Goal: Entertainment & Leisure: Consume media (video, audio)

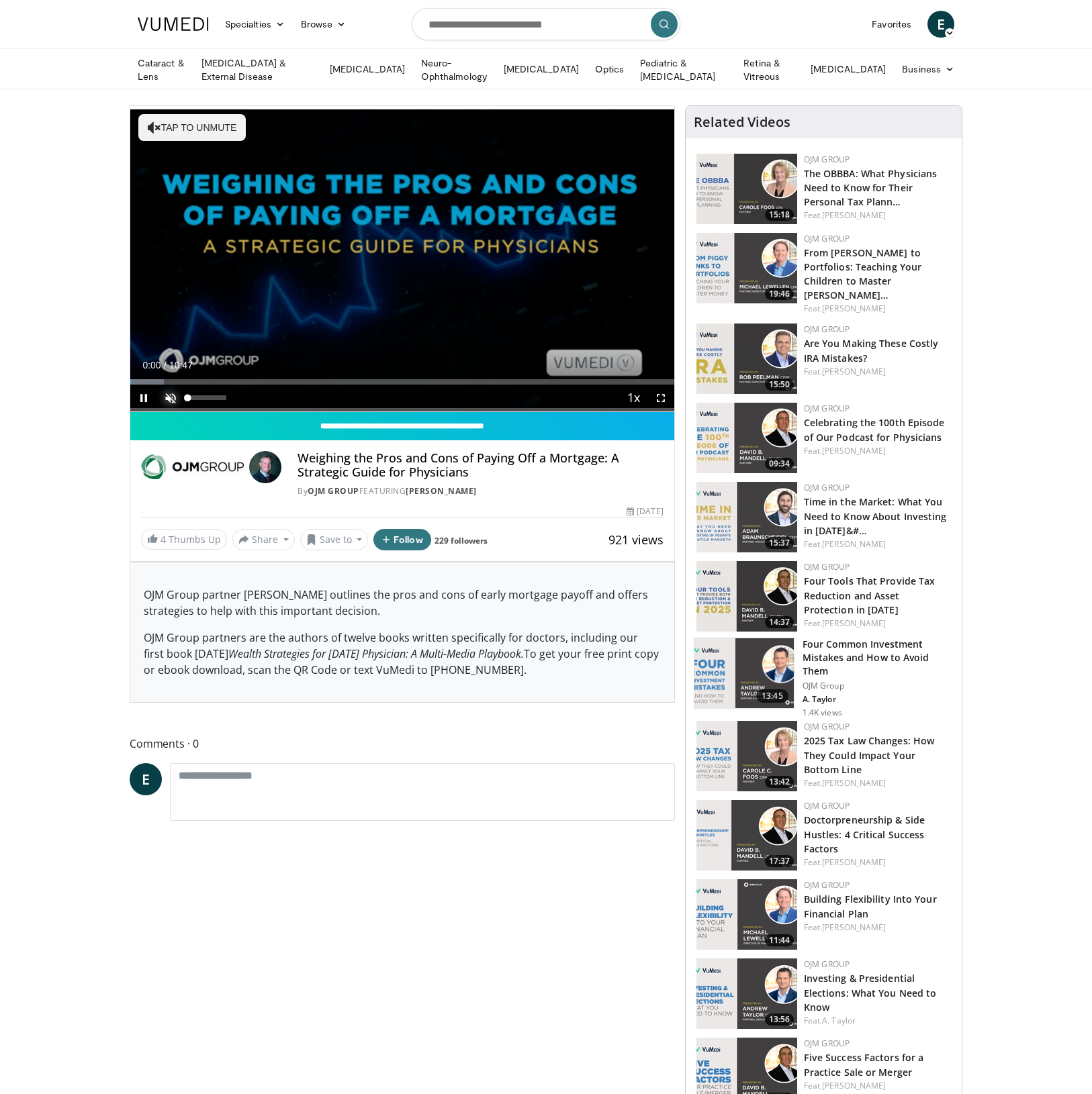
click at [168, 394] on span "Video Player" at bounding box center [171, 398] width 27 height 27
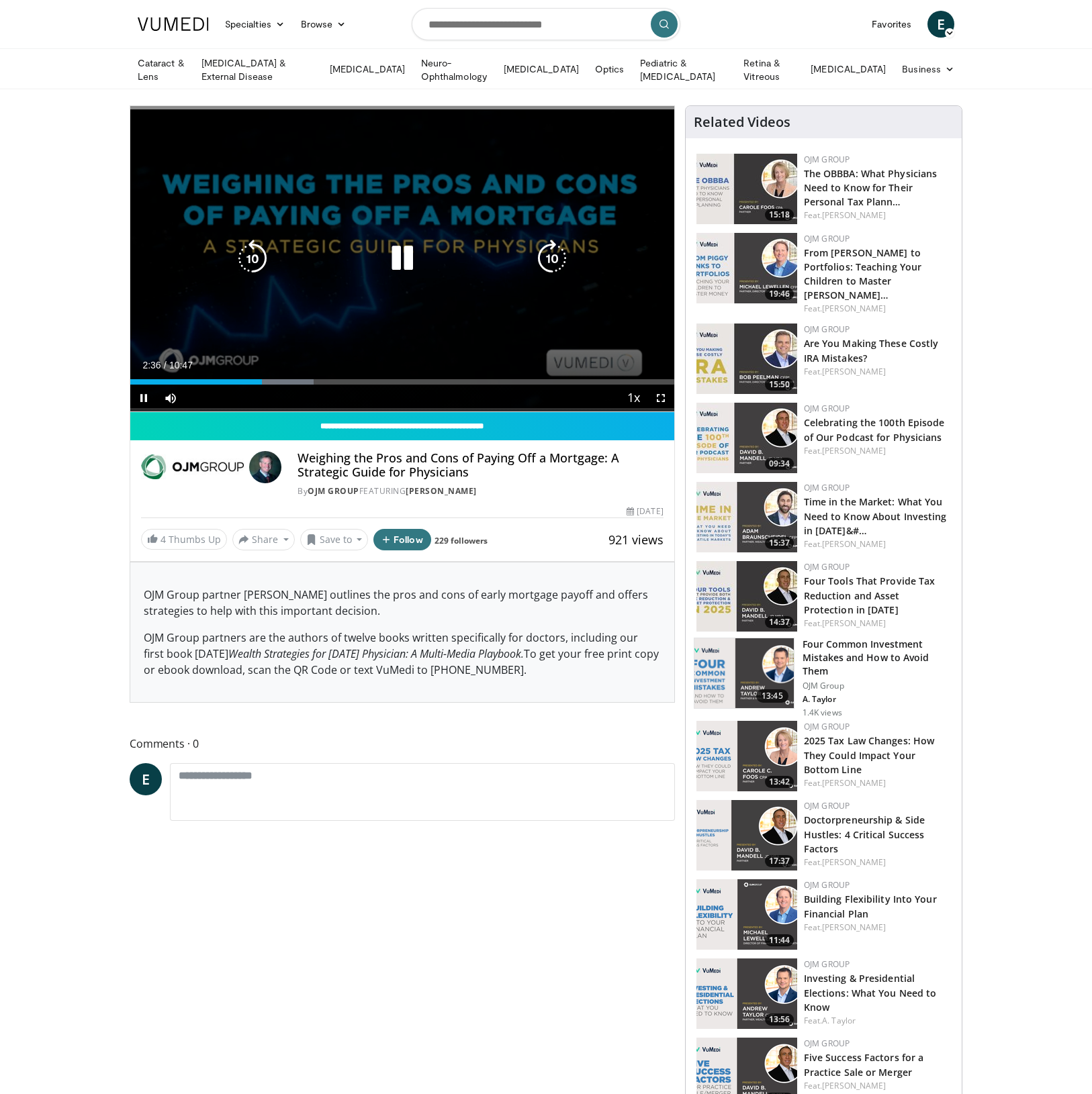
click at [398, 258] on icon "Video Player" at bounding box center [402, 258] width 38 height 38
